Goal: Browse casually: Explore the website without a specific task or goal

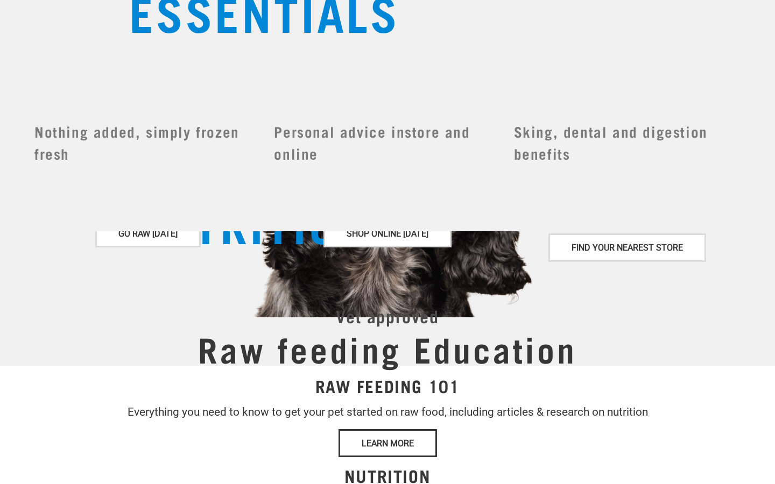
click at [404, 55] on input "dropdown navigation" at bounding box center [415, 63] width 124 height 17
click at [479, 98] on div "Dog Shop All Dog Get Started Packs Wildly Good Meal Packs Shop By Category" at bounding box center [458, 91] width 582 height 33
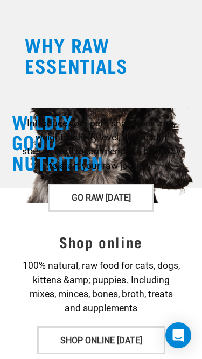
click at [185, 48] on link "menu" at bounding box center [183, 44] width 19 height 19
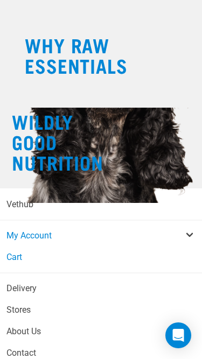
click at [185, 48] on span "menu" at bounding box center [186, 46] width 10 height 10
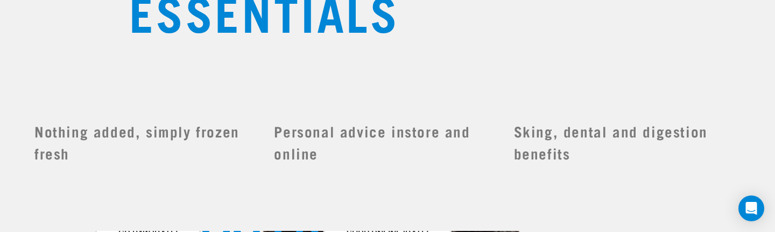
click at [292, 138] on span "Wildly" at bounding box center [210, 125] width 162 height 26
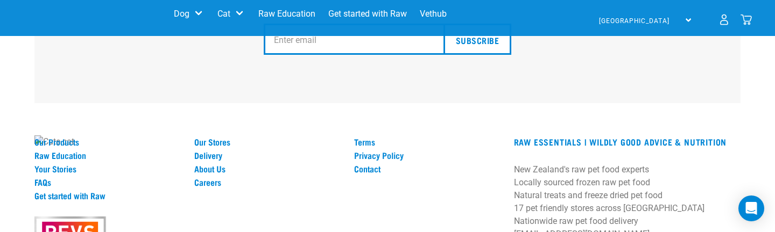
scroll to position [1624, 0]
